Goal: Task Accomplishment & Management: Complete application form

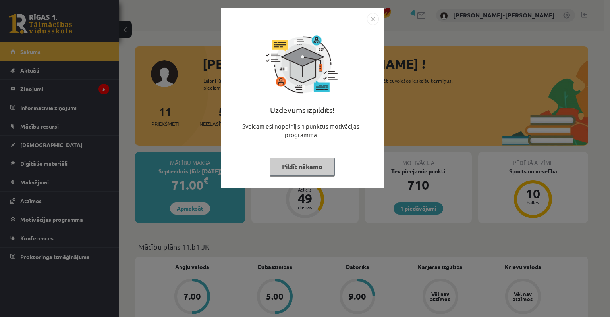
click at [297, 170] on button "Pildīt nākamo" at bounding box center [302, 167] width 65 height 18
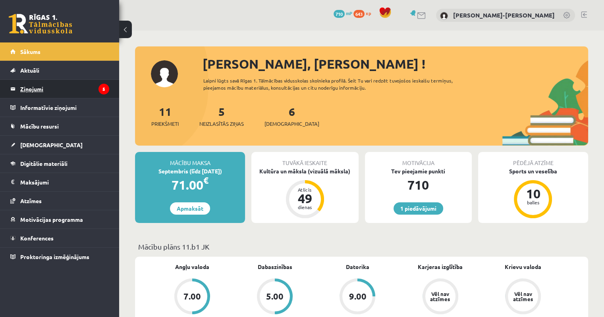
click at [44, 88] on legend "Ziņojumi 5" at bounding box center [64, 89] width 89 height 18
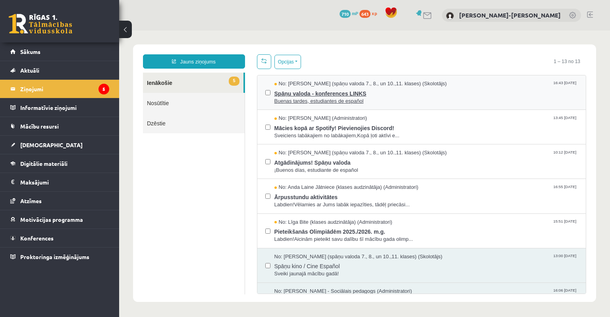
click at [398, 93] on span "Spāņu valoda - konferences LINKS" at bounding box center [426, 93] width 304 height 10
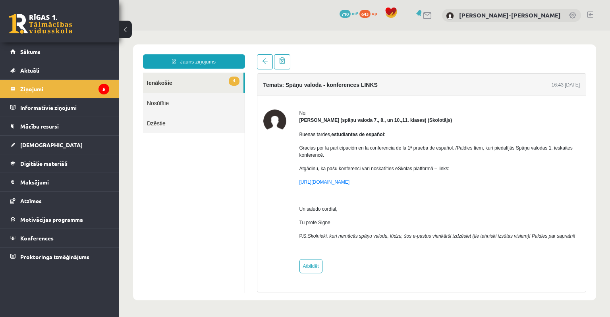
click at [168, 83] on link "4 Ienākošie" at bounding box center [193, 83] width 100 height 20
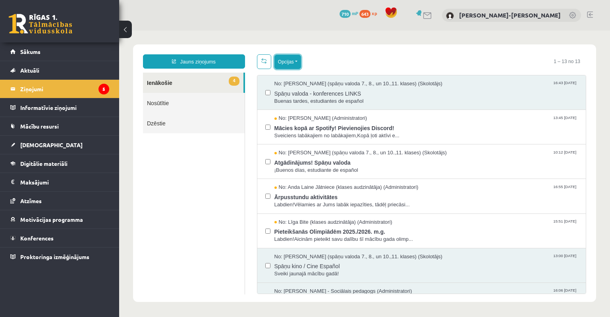
click at [290, 61] on button "Opcijas" at bounding box center [287, 62] width 27 height 14
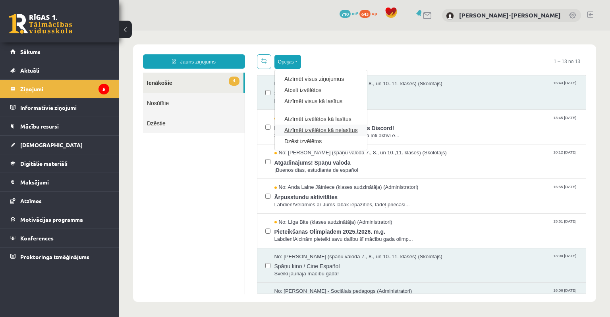
click at [329, 131] on link "Atzīmēt izvēlētos kā nelasītus" at bounding box center [320, 130] width 73 height 8
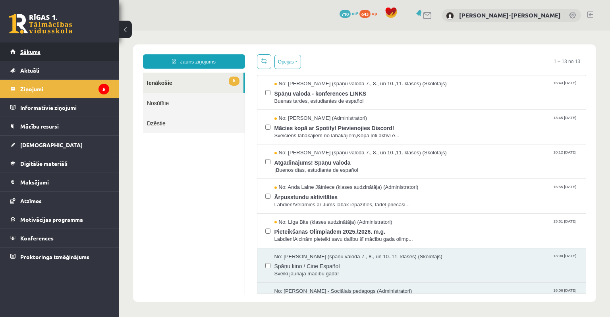
click at [37, 52] on span "Sākums" at bounding box center [30, 51] width 20 height 7
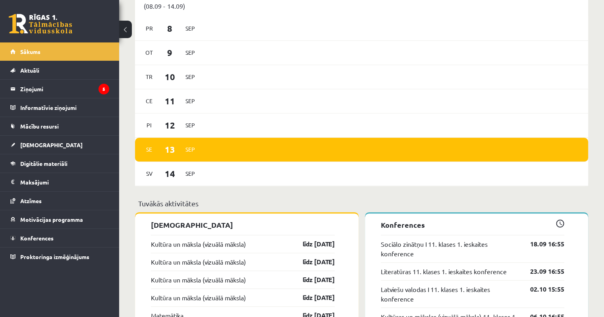
scroll to position [510, 0]
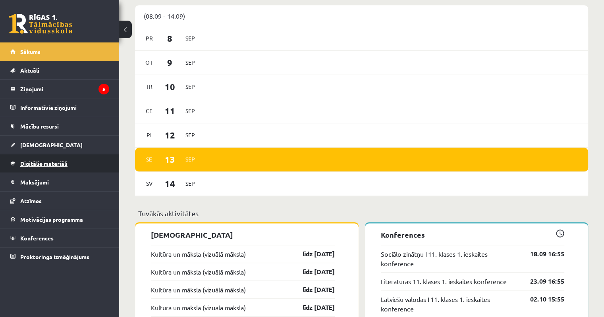
click at [37, 164] on span "Digitālie materiāli" at bounding box center [43, 163] width 47 height 7
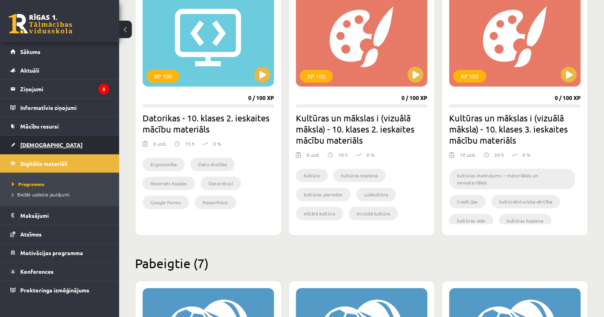
click at [25, 141] on span "[DEMOGRAPHIC_DATA]" at bounding box center [51, 144] width 62 height 7
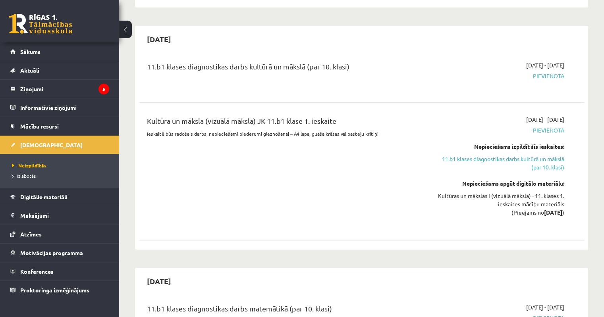
scroll to position [159, 0]
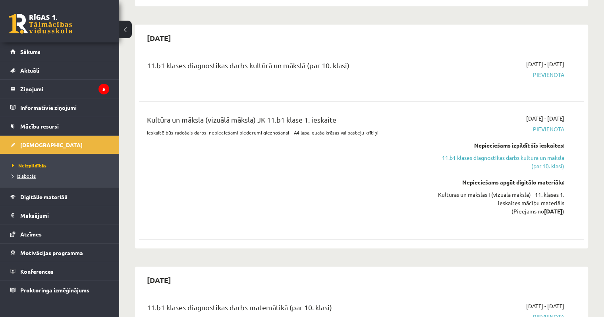
click at [18, 174] on span "Izlabotās" at bounding box center [24, 176] width 24 height 6
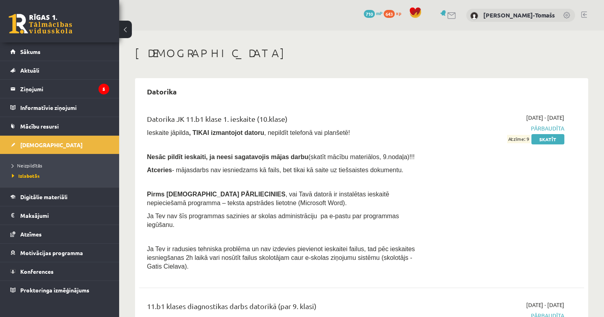
scroll to position [79, 0]
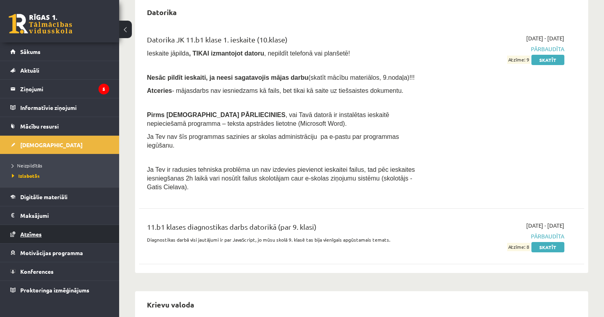
click at [37, 234] on span "Atzīmes" at bounding box center [30, 234] width 21 height 7
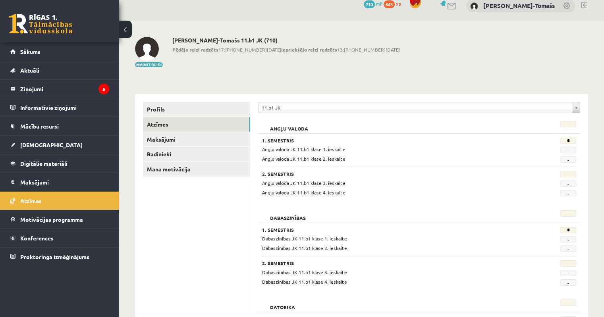
scroll to position [9, 0]
click at [40, 182] on legend "Maksājumi 0" at bounding box center [64, 182] width 89 height 18
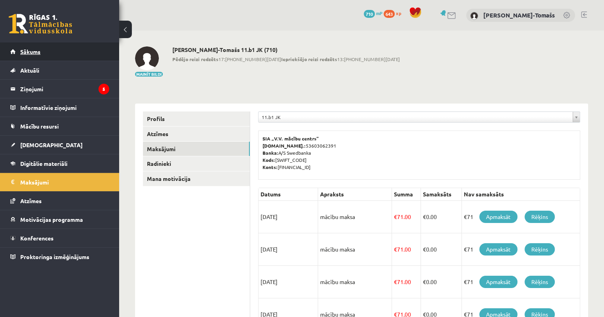
click at [26, 52] on span "Sākums" at bounding box center [30, 51] width 20 height 7
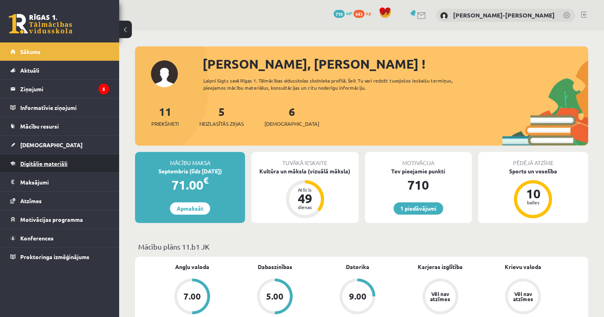
click at [41, 164] on span "Digitālie materiāli" at bounding box center [43, 163] width 47 height 7
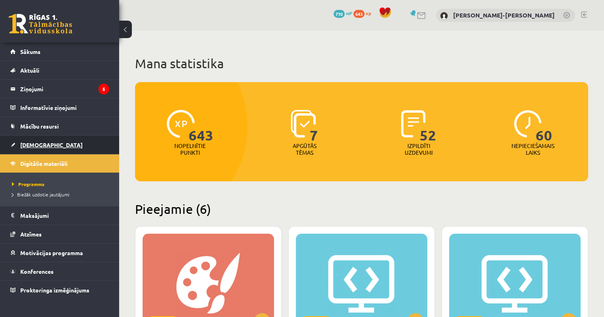
click at [32, 142] on span "[DEMOGRAPHIC_DATA]" at bounding box center [51, 144] width 62 height 7
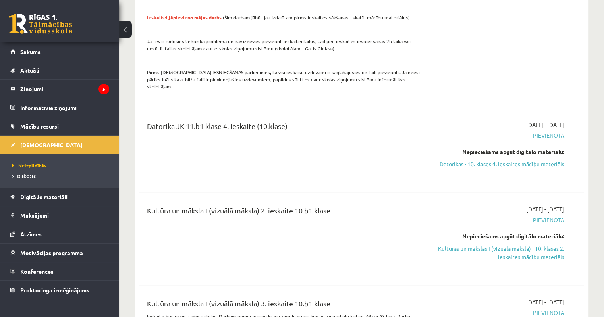
scroll to position [773, 0]
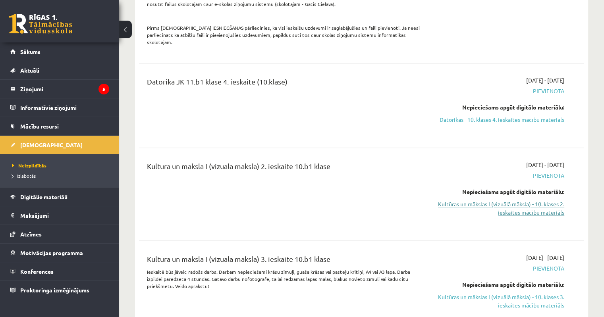
click at [543, 200] on link "Kultūras un mākslas I (vizuālā māksla) - 10. klases 2. ieskaites mācību materiā…" at bounding box center [498, 208] width 131 height 17
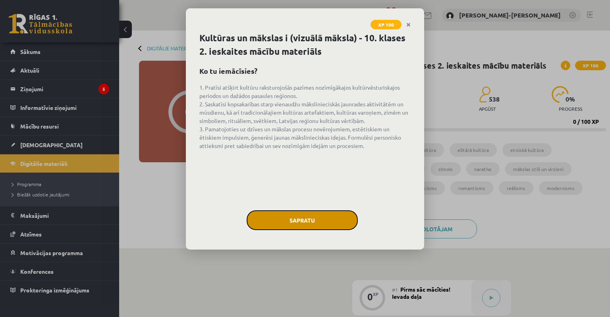
click at [311, 216] on button "Sapratu" at bounding box center [302, 220] width 111 height 20
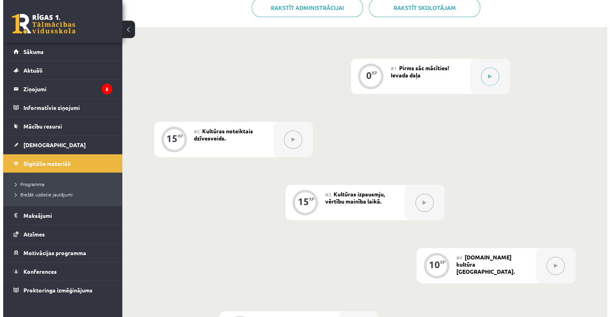
scroll to position [159, 0]
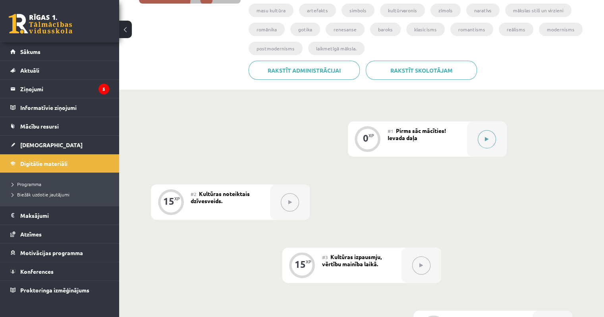
click at [486, 137] on icon at bounding box center [487, 139] width 4 height 5
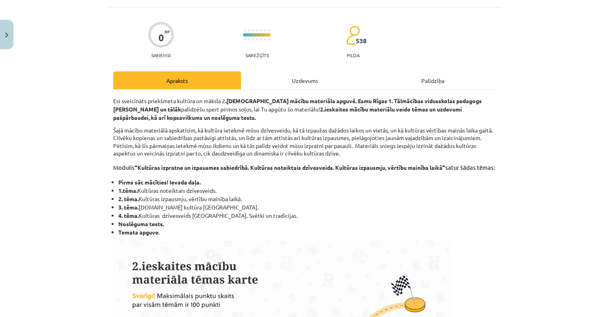
scroll to position [43, 0]
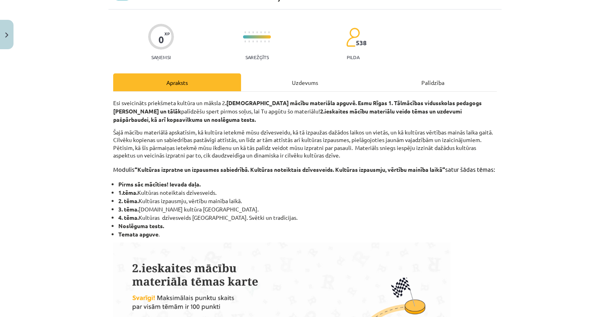
drag, startPoint x: 111, startPoint y: 103, endPoint x: 217, endPoint y: 243, distance: 176.0
copy div "Esi sveicināts priekšmeta kultūra un māksla 2 .ieskaites mācību materiāla apguv…"
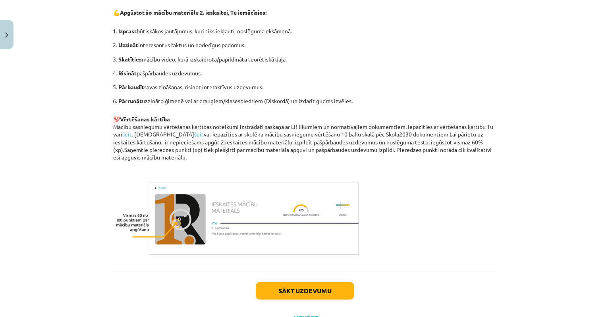
scroll to position [520, 0]
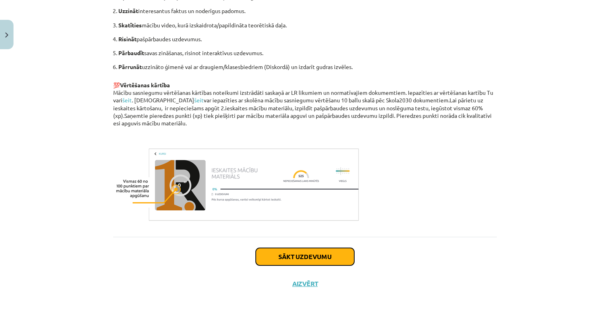
click at [301, 255] on button "Sākt uzdevumu" at bounding box center [305, 256] width 98 height 17
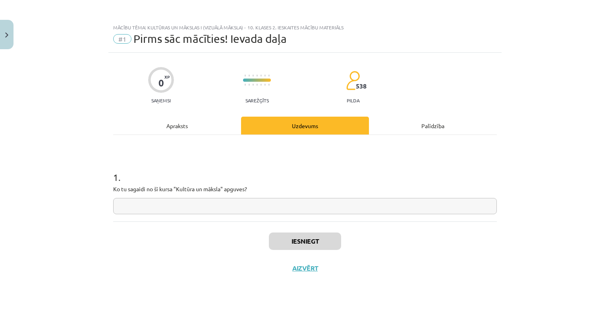
click at [167, 206] on input "text" at bounding box center [305, 206] width 384 height 16
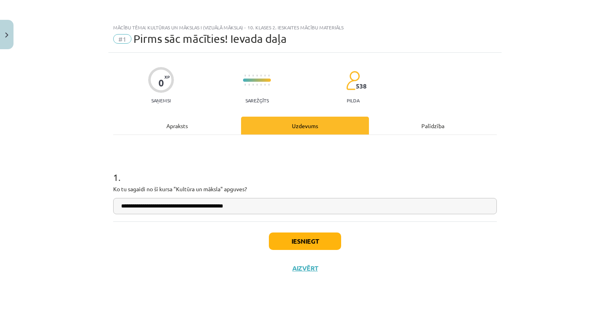
type input "**********"
click at [304, 239] on button "Iesniegt" at bounding box center [305, 241] width 72 height 17
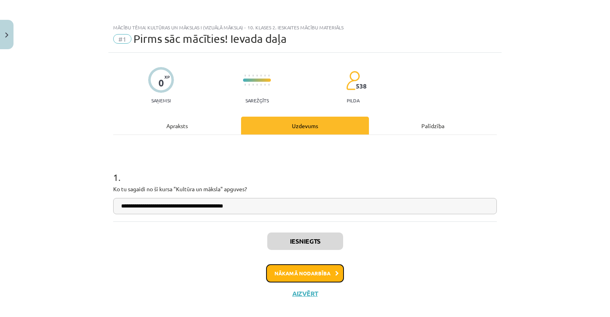
click at [293, 274] on button "Nākamā nodarbība" at bounding box center [305, 273] width 78 height 18
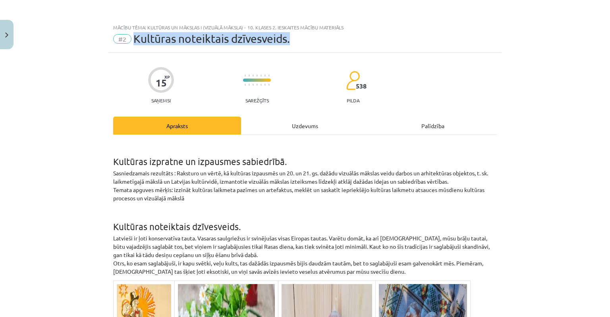
drag, startPoint x: 133, startPoint y: 39, endPoint x: 308, endPoint y: 38, distance: 175.1
click at [308, 38] on div "#2 Kultūras noteiktais dzīvesveids." at bounding box center [305, 39] width 384 height 13
copy span "Kultūras noteiktais dzīvesveids."
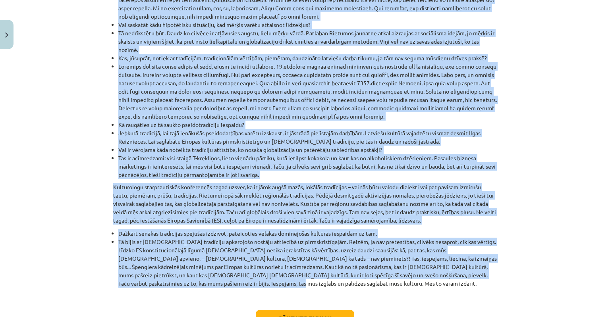
scroll to position [885, 0]
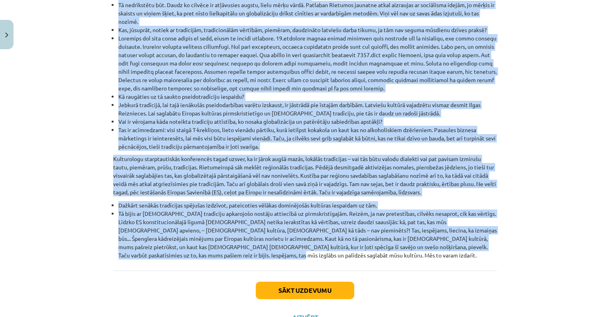
drag, startPoint x: 110, startPoint y: 81, endPoint x: 255, endPoint y: 228, distance: 206.1
copy div "Kultūras izpratne un izpausmes sabiedrībā. Sasniedzamais rezultāts : Raksturo u…"
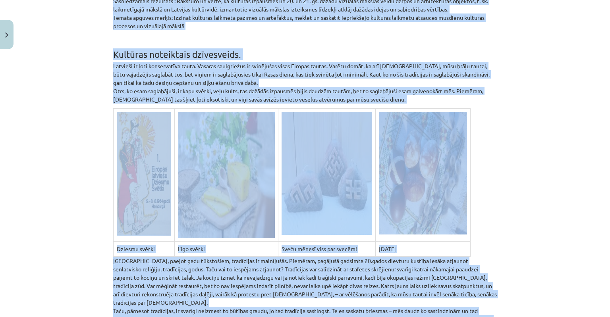
scroll to position [278, 0]
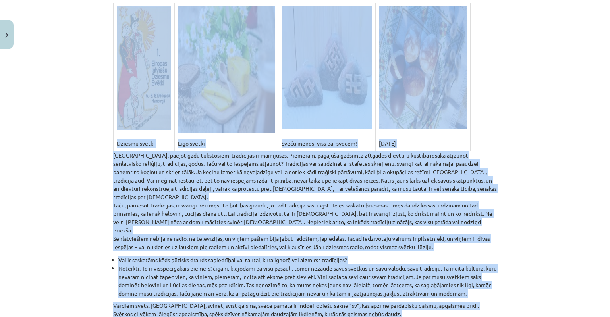
click at [595, 184] on div "Mācību tēma: Kultūras un mākslas i (vizuālā māksla) - 10. klases 2. ieskaites m…" at bounding box center [305, 158] width 610 height 317
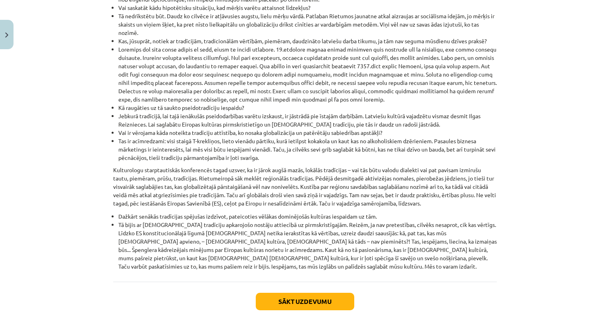
scroll to position [885, 0]
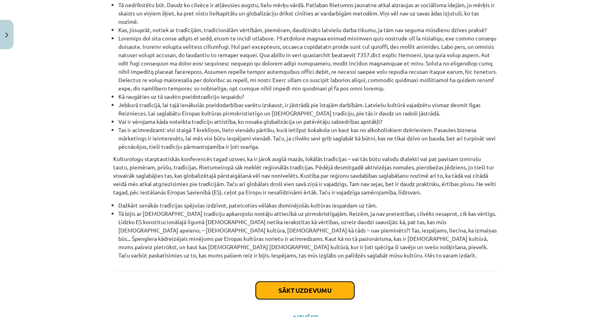
click at [297, 282] on button "Sākt uzdevumu" at bounding box center [305, 290] width 98 height 17
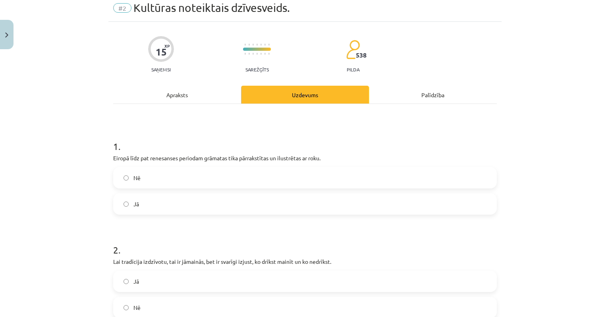
scroll to position [79, 0]
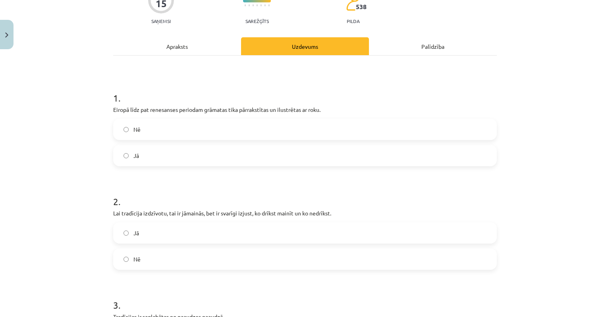
click at [125, 155] on label "Jā" at bounding box center [305, 156] width 382 height 20
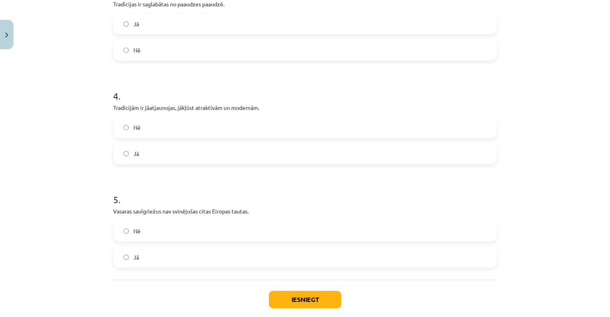
scroll to position [397, 0]
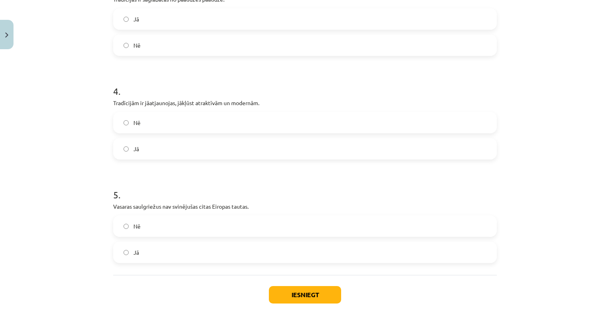
click at [120, 149] on label "Jā" at bounding box center [305, 149] width 382 height 20
click at [300, 297] on button "Iesniegt" at bounding box center [305, 294] width 72 height 17
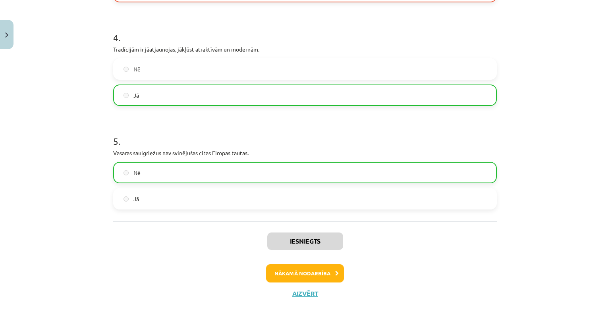
scroll to position [460, 0]
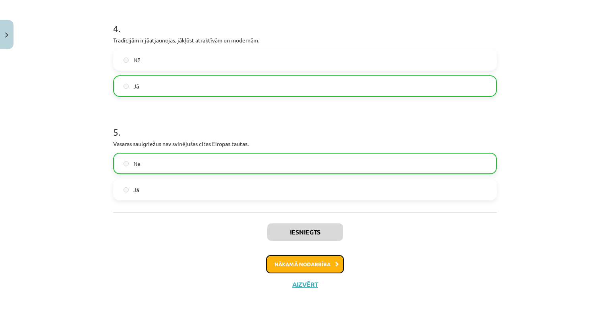
click at [314, 264] on button "Nākamā nodarbība" at bounding box center [305, 264] width 78 height 18
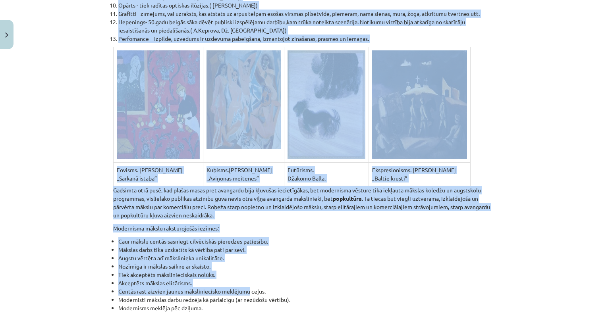
scroll to position [5266, 0]
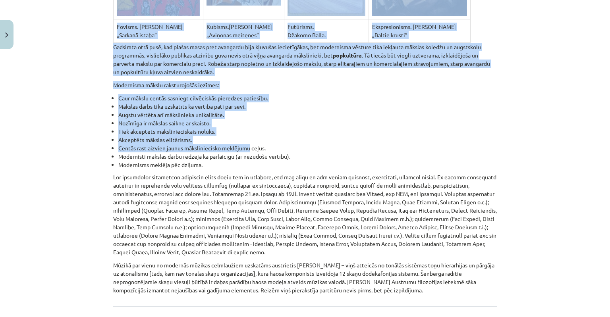
drag, startPoint x: 111, startPoint y: 150, endPoint x: 450, endPoint y: 222, distance: 346.4
copy div "Noskaties video: Kultūras izpausmju, vērtību mainība laikā. Laika gaitā kultūra…"
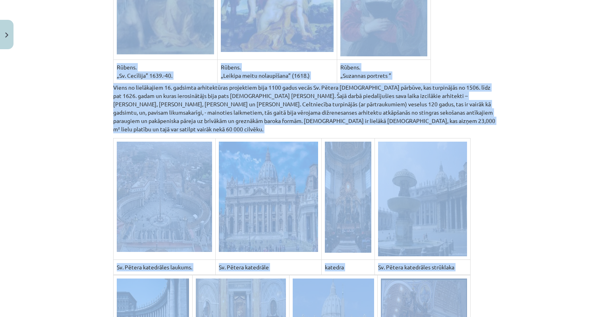
click at [544, 181] on div "Mācību tēma: Kultūras un mākslas i (vizuālā māksla) - 10. klases 2. ieskaites m…" at bounding box center [305, 158] width 610 height 317
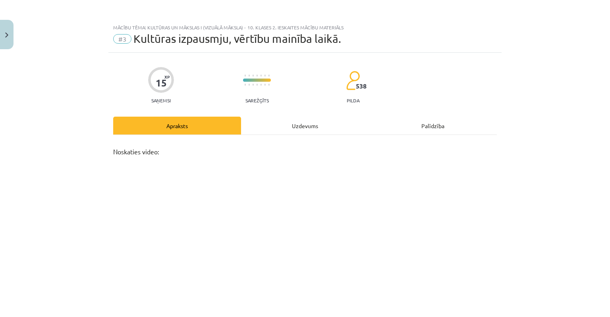
scroll to position [159, 0]
